Goal: Check status: Check status

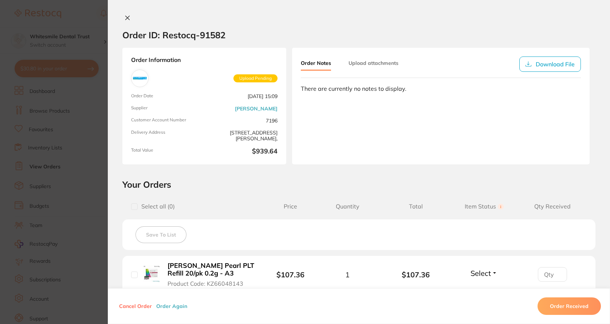
click at [91, 148] on section "Order ID: Restocq- 91582 Order Information Upload Pending Order Date [DATE] 15:…" at bounding box center [305, 162] width 610 height 324
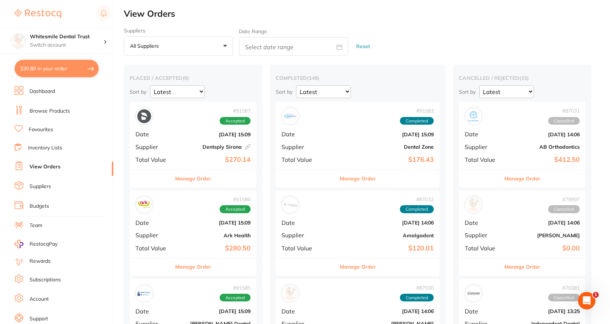
click at [341, 146] on b "Dental Zone" at bounding box center [385, 147] width 98 height 6
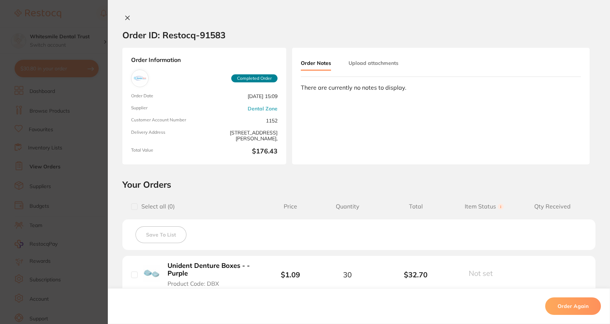
click at [86, 24] on section "Order ID: Restocq- 91583 Order Information Completed Order Order Date [DATE] 15…" at bounding box center [305, 162] width 610 height 324
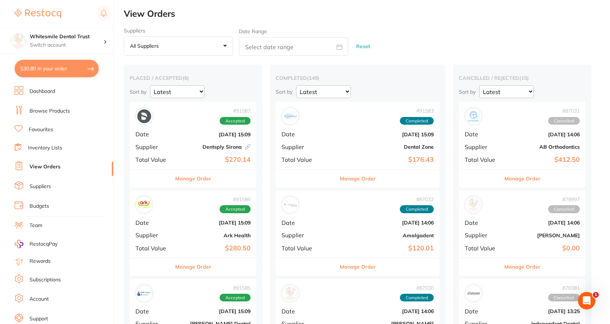
click at [176, 237] on div "# 91586 Accepted Date [DATE] 15:09 Supplier Ark Health Total Value $280.50" at bounding box center [193, 223] width 127 height 67
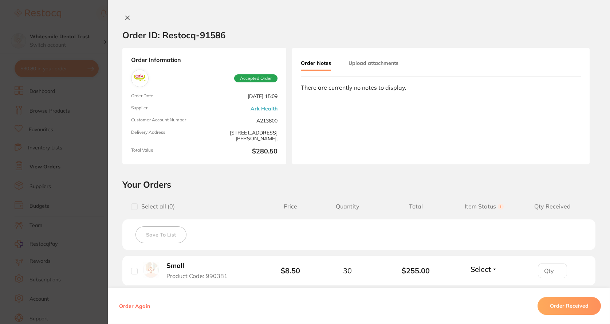
click at [131, 270] on input "checkbox" at bounding box center [134, 271] width 7 height 7
checkbox input "true"
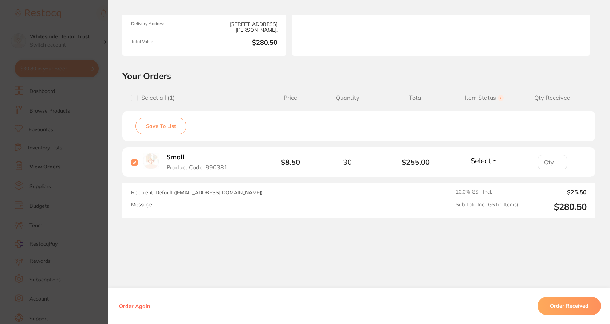
scroll to position [109, 0]
click at [492, 163] on button "Select" at bounding box center [483, 159] width 31 height 9
click at [479, 177] on span "Received" at bounding box center [484, 175] width 19 height 5
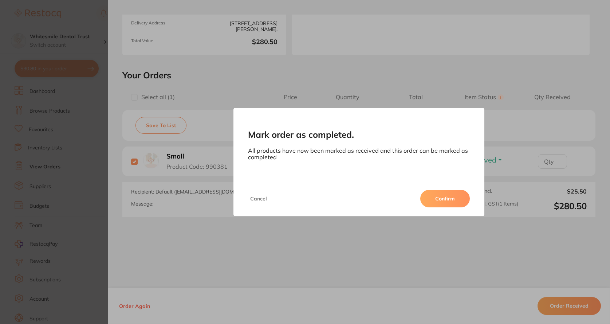
click at [429, 200] on button "Confirm" at bounding box center [445, 198] width 50 height 17
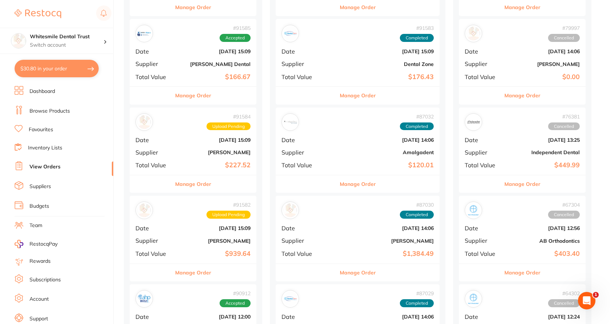
scroll to position [219, 0]
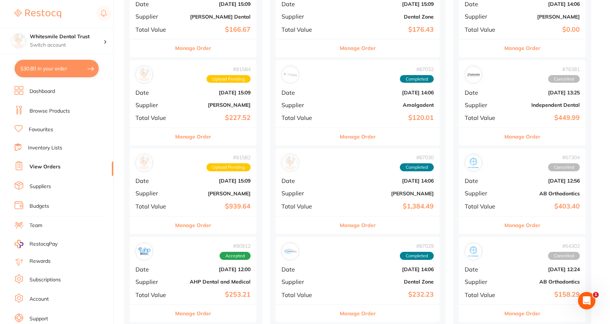
click at [216, 103] on b "[PERSON_NAME]" at bounding box center [214, 105] width 73 height 6
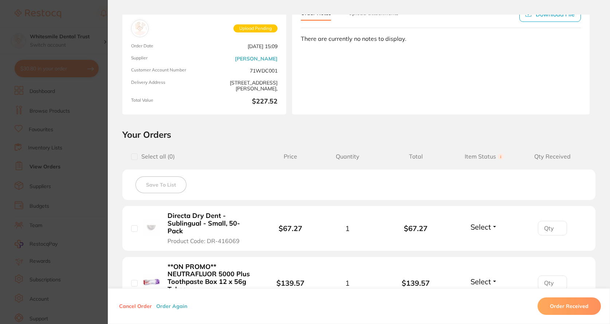
scroll to position [146, 0]
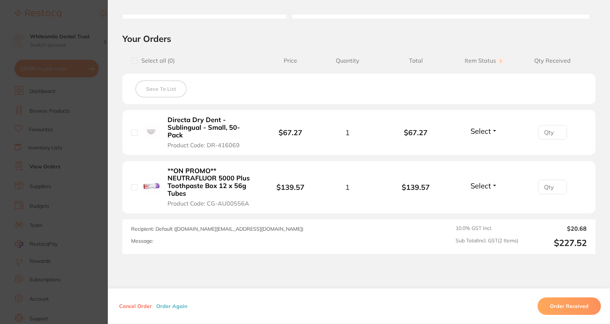
click at [222, 142] on span "Product Code: DR-416069" at bounding box center [204, 145] width 72 height 7
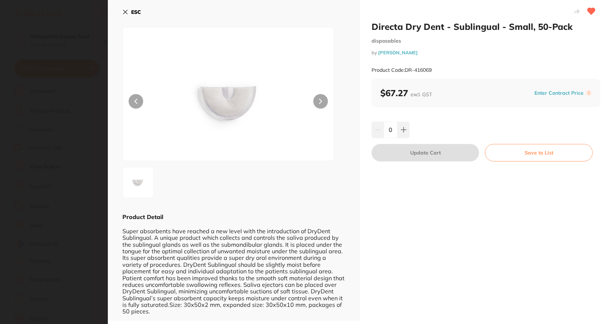
scroll to position [0, 0]
click at [123, 13] on icon at bounding box center [125, 12] width 6 height 6
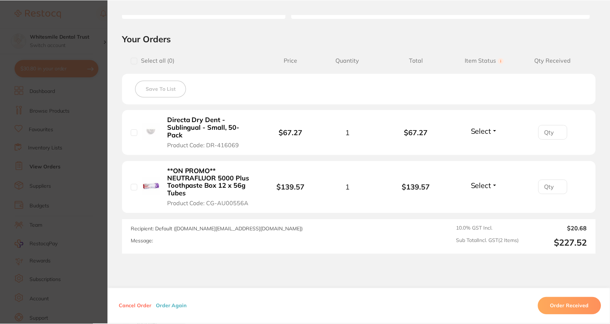
scroll to position [219, 0]
click at [74, 52] on section "Order ID: Restocq- 91584 Order Information Upload Pending Order Date [DATE] 15:…" at bounding box center [305, 162] width 610 height 324
